Goal: Task Accomplishment & Management: Complete application form

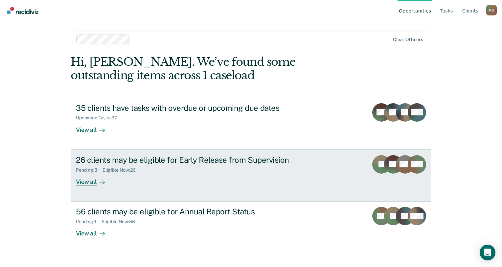
click at [221, 168] on div "Pending : 3 Eligible Now : 26" at bounding box center [191, 169] width 231 height 8
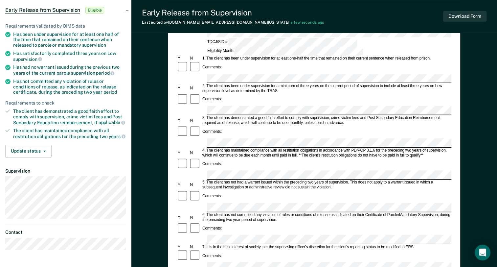
scroll to position [66, 0]
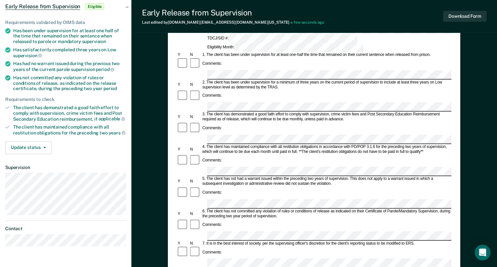
click at [303, 246] on div "Comments:" at bounding box center [314, 252] width 275 height 12
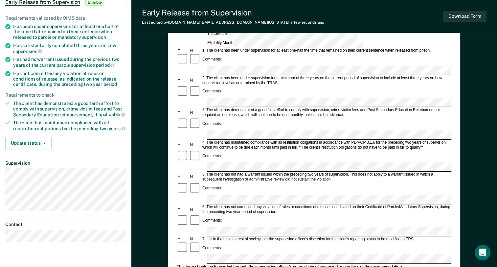
scroll to position [33, 0]
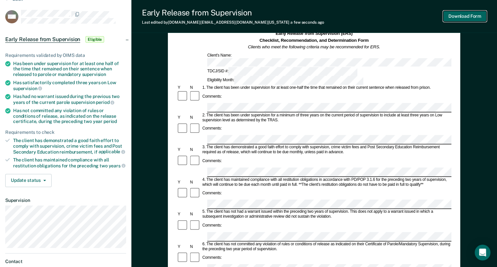
click at [450, 18] on button "Download Form" at bounding box center [465, 16] width 43 height 11
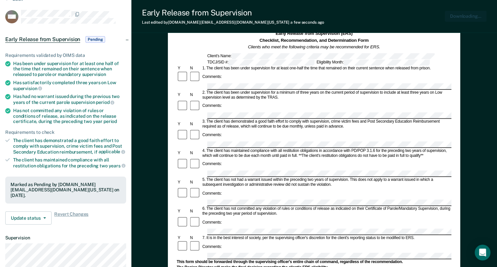
scroll to position [0, 0]
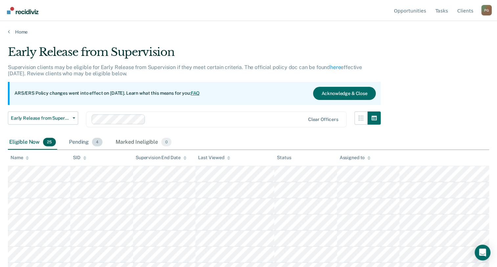
click at [97, 144] on span "4" at bounding box center [97, 142] width 11 height 9
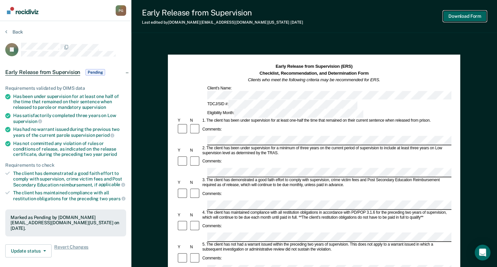
click at [458, 14] on button "Download Form" at bounding box center [465, 16] width 43 height 11
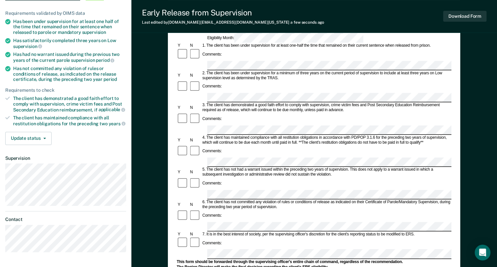
scroll to position [33, 0]
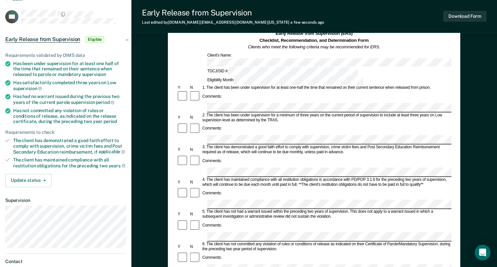
click at [215, 252] on div "Comments:" at bounding box center [314, 258] width 275 height 12
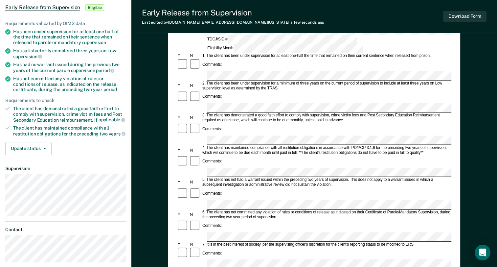
scroll to position [66, 0]
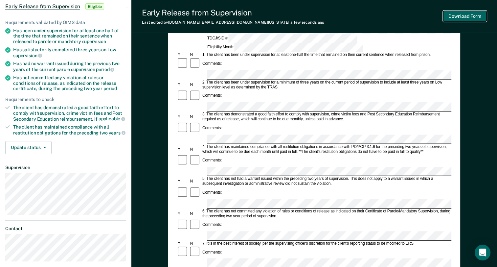
click at [460, 16] on button "Download Form" at bounding box center [465, 16] width 43 height 11
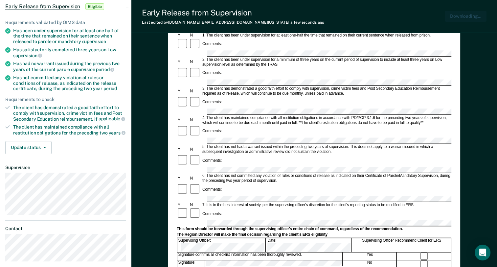
scroll to position [0, 0]
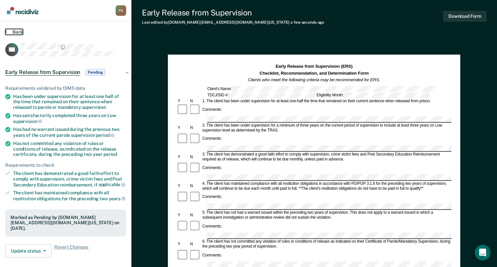
click at [7, 31] on icon at bounding box center [6, 31] width 2 height 5
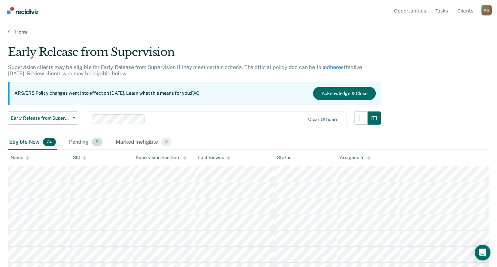
click at [97, 142] on span "5" at bounding box center [97, 142] width 11 height 9
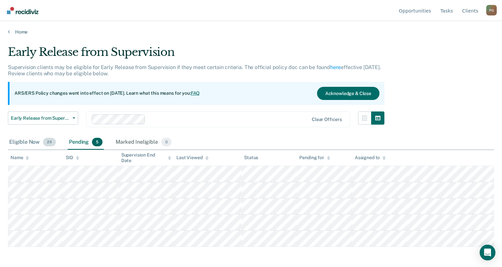
click at [51, 143] on span "24" at bounding box center [49, 142] width 13 height 9
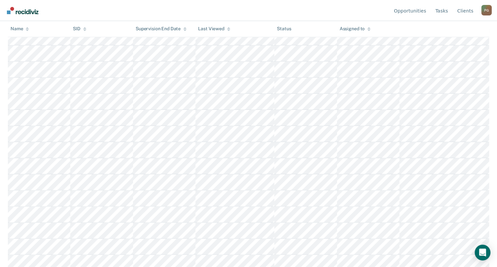
scroll to position [121, 0]
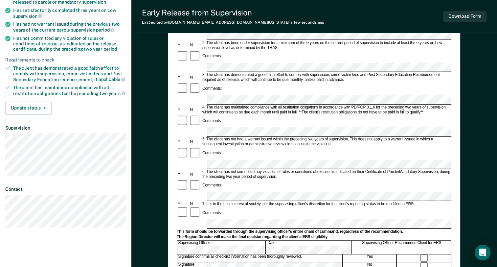
scroll to position [164, 0]
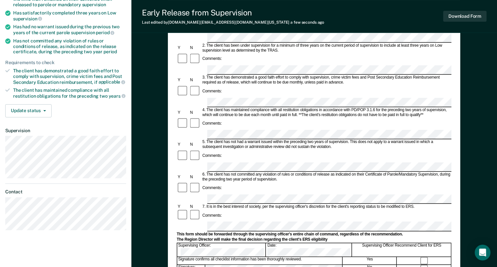
scroll to position [0, 0]
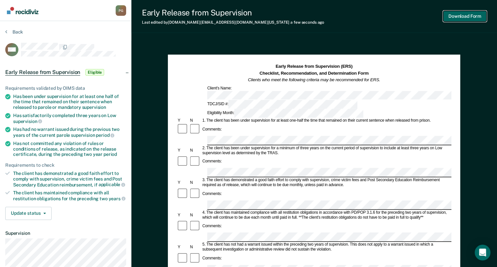
click at [458, 14] on button "Download Form" at bounding box center [465, 16] width 43 height 11
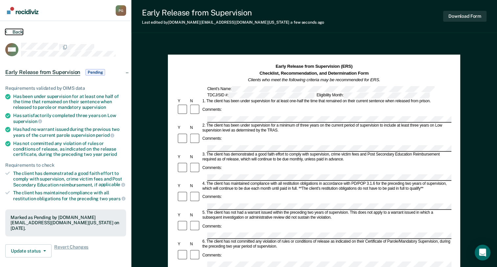
click at [6, 30] on icon at bounding box center [6, 31] width 2 height 5
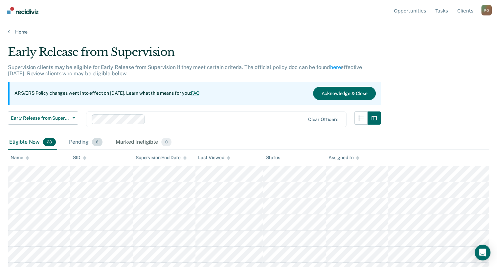
click at [97, 142] on span "6" at bounding box center [97, 142] width 11 height 9
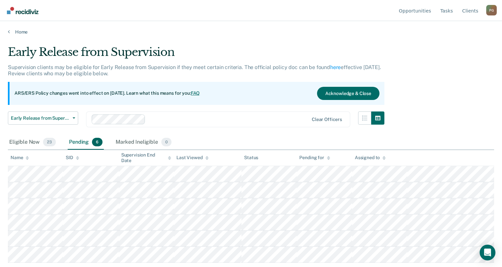
click at [97, 142] on span "6" at bounding box center [97, 142] width 11 height 9
click at [80, 143] on div "Pending 6" at bounding box center [86, 142] width 36 height 14
